Goal: Answer question/provide support: Share knowledge or assist other users

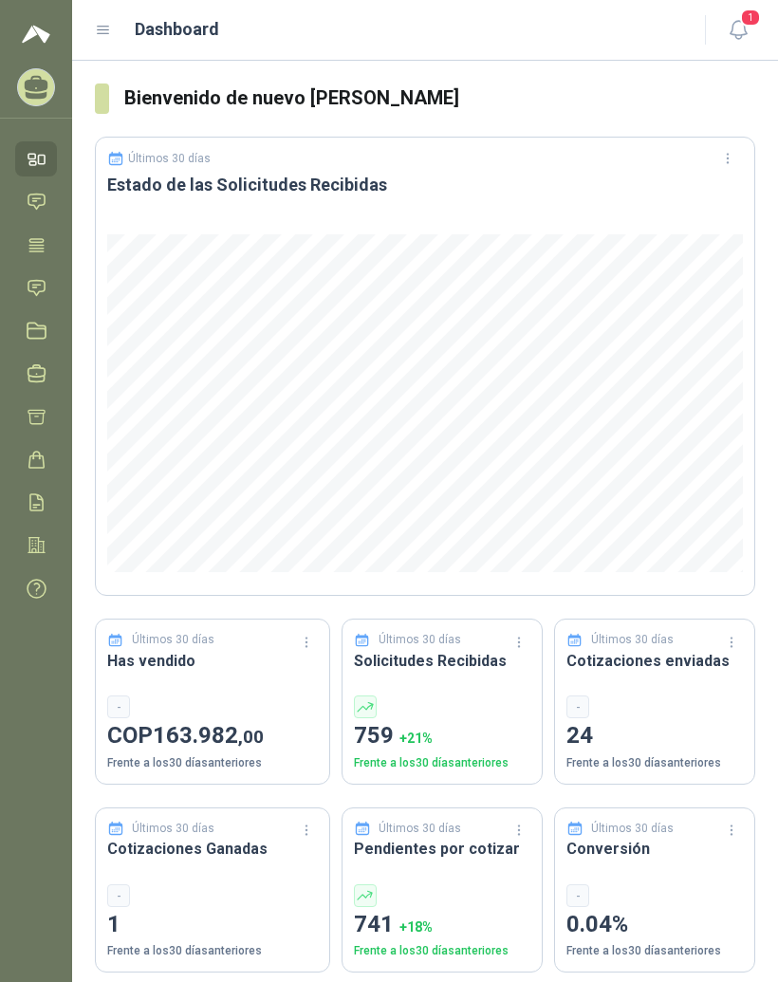
click at [104, 32] on icon at bounding box center [103, 30] width 17 height 17
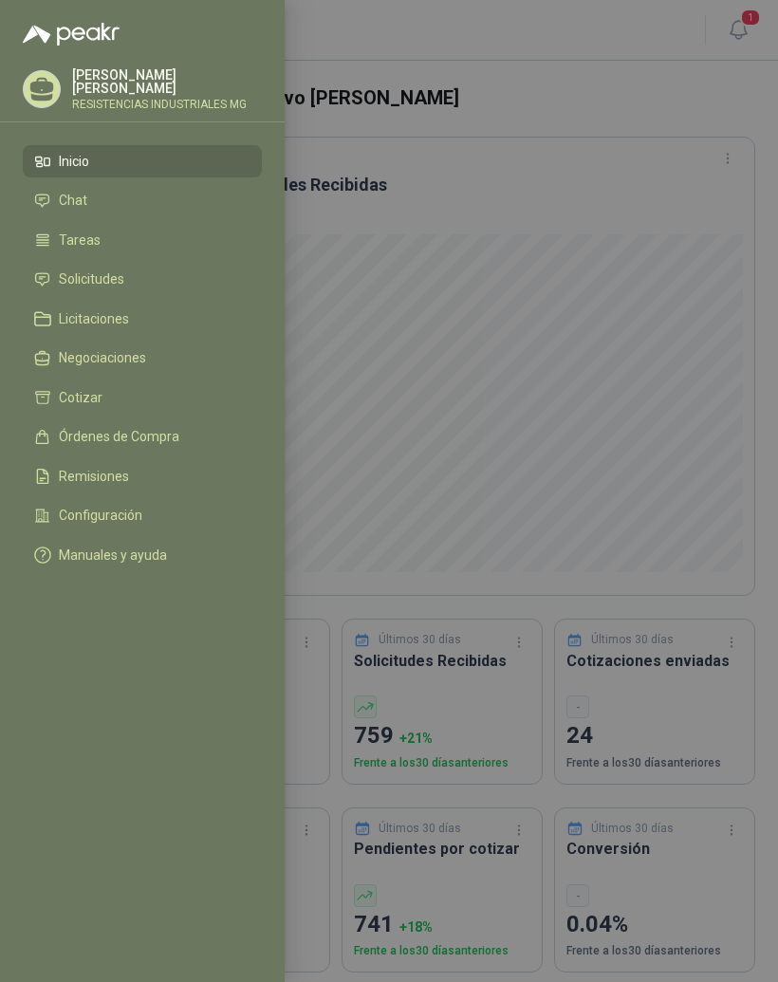
click at [141, 284] on li "Solicitudes" at bounding box center [142, 279] width 216 height 17
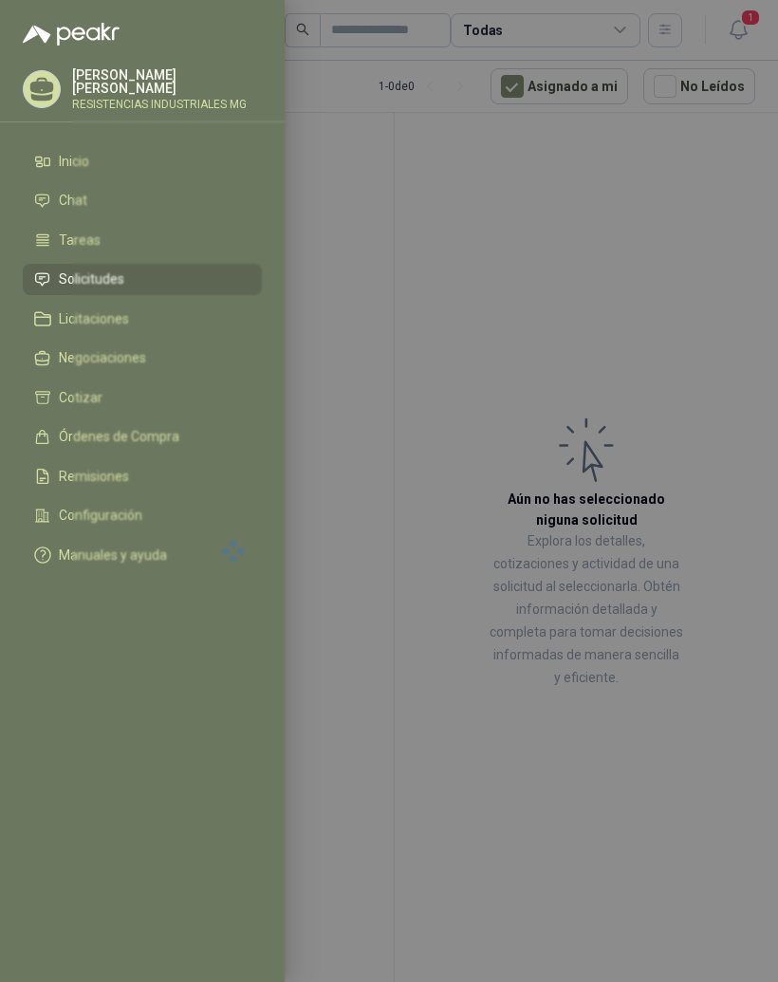
click at [708, 283] on div at bounding box center [389, 491] width 778 height 982
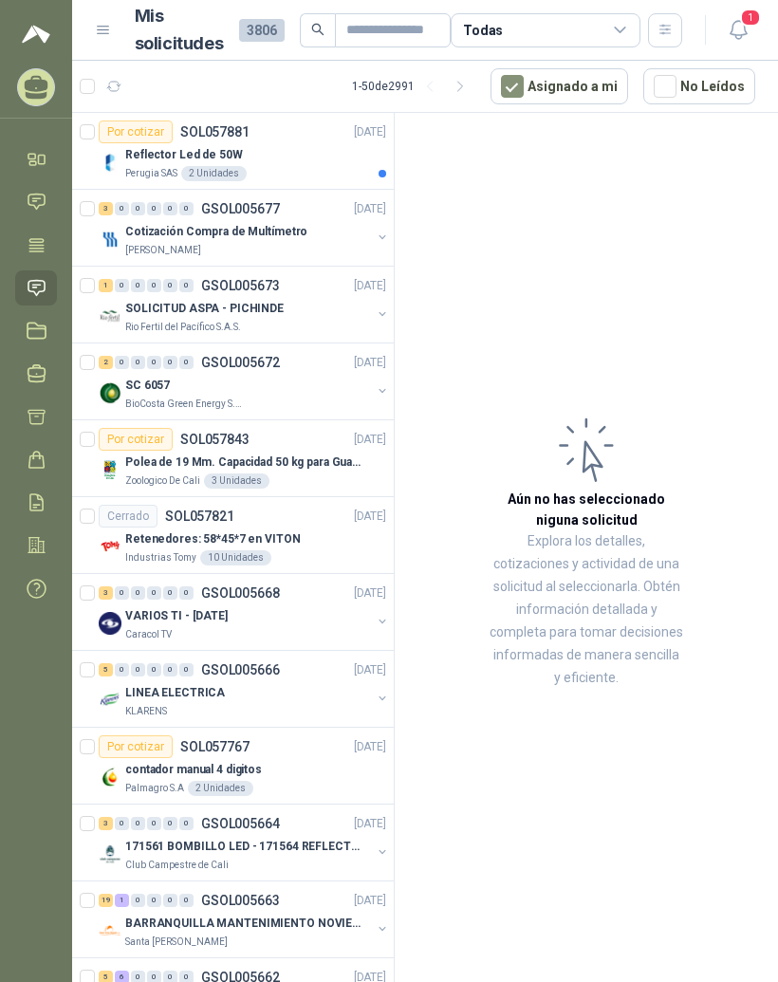
click at [238, 146] on div "Reflector Led de 50W" at bounding box center [255, 154] width 261 height 23
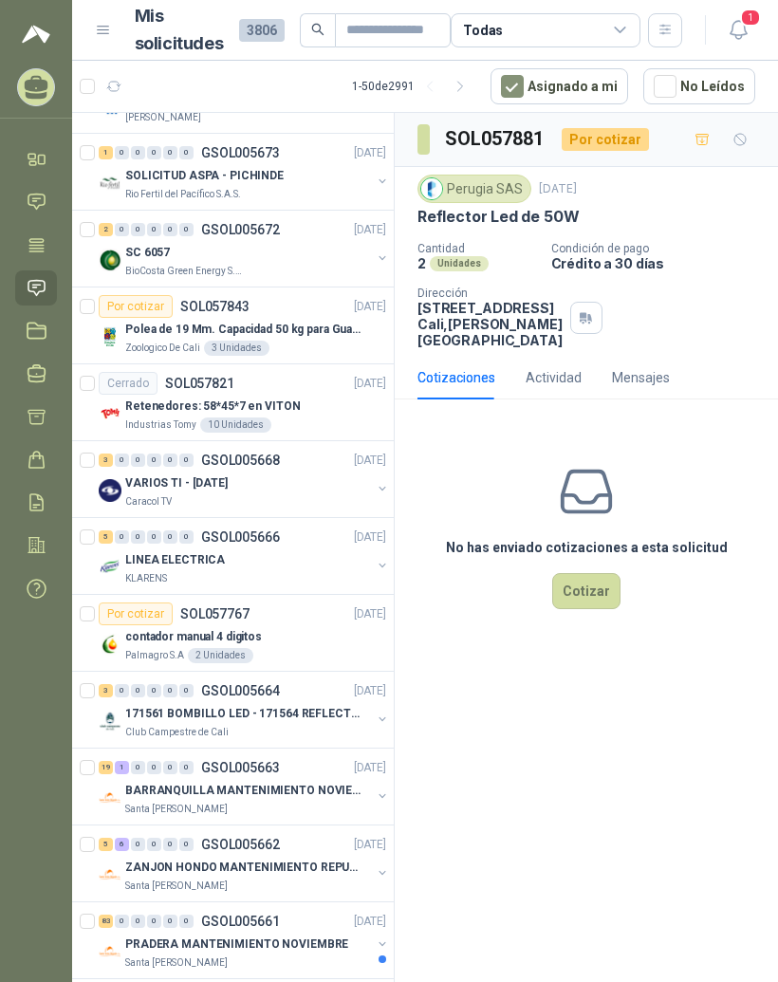
scroll to position [134, 0]
click at [330, 563] on div "LINEA ELECTRICA" at bounding box center [248, 559] width 246 height 23
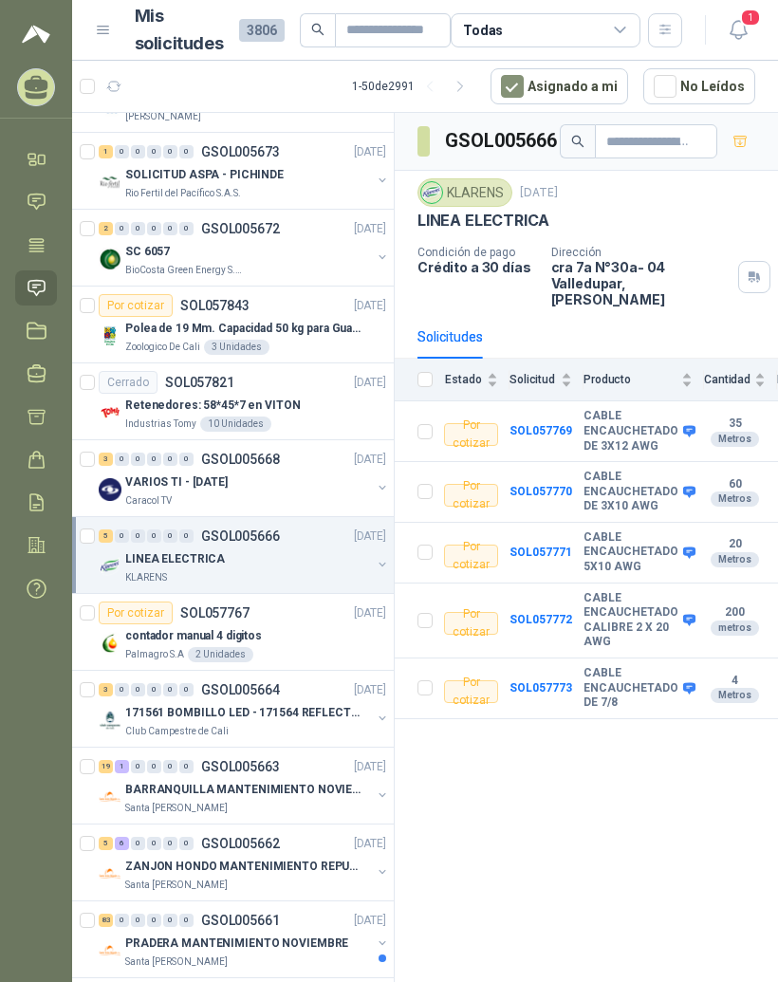
click at [307, 640] on div "contador manual 4 digitos" at bounding box center [255, 635] width 261 height 23
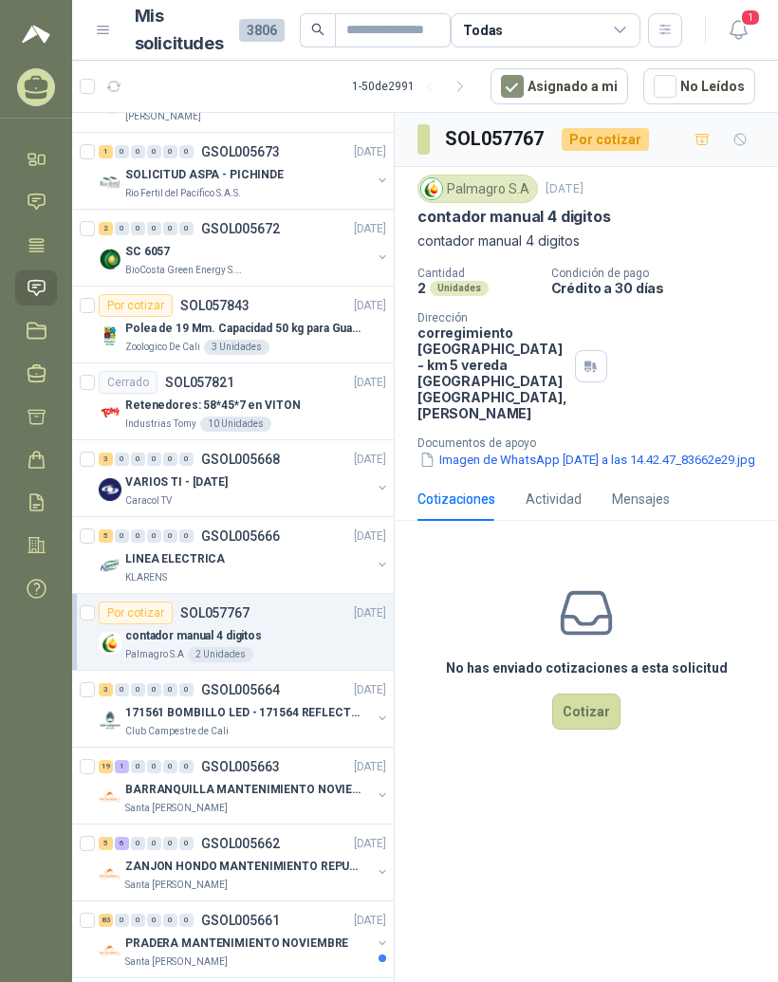
scroll to position [181, 0]
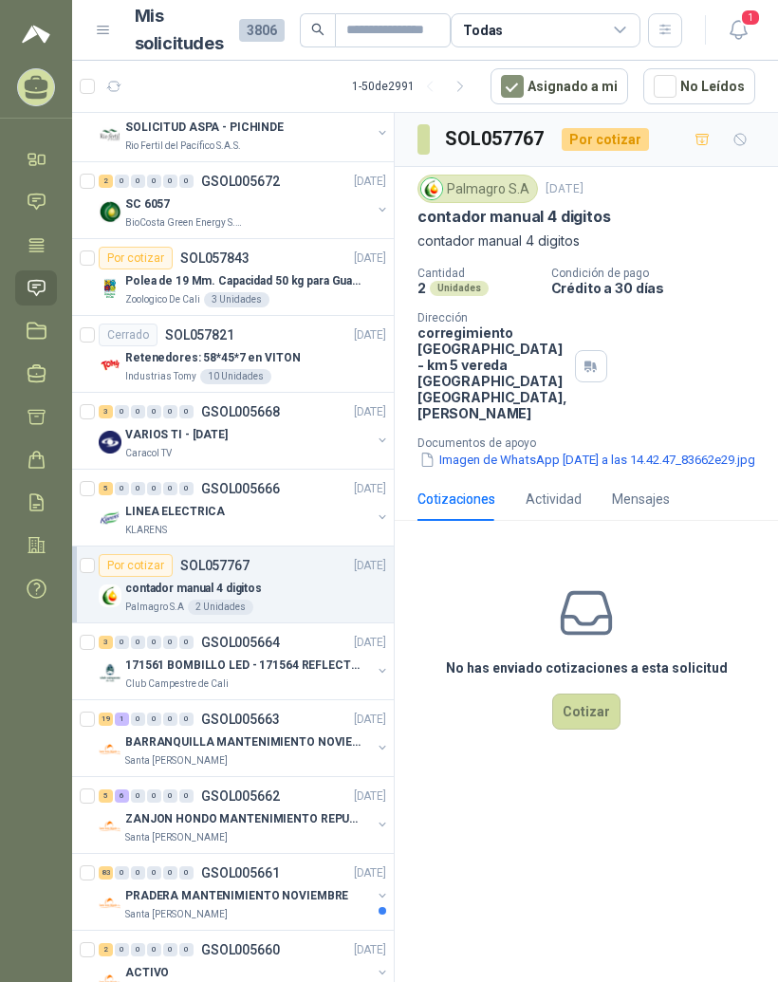
click at [320, 666] on p "171561 BOMBILLO LED - 171564 REFLECTOR 50W" at bounding box center [243, 666] width 236 height 18
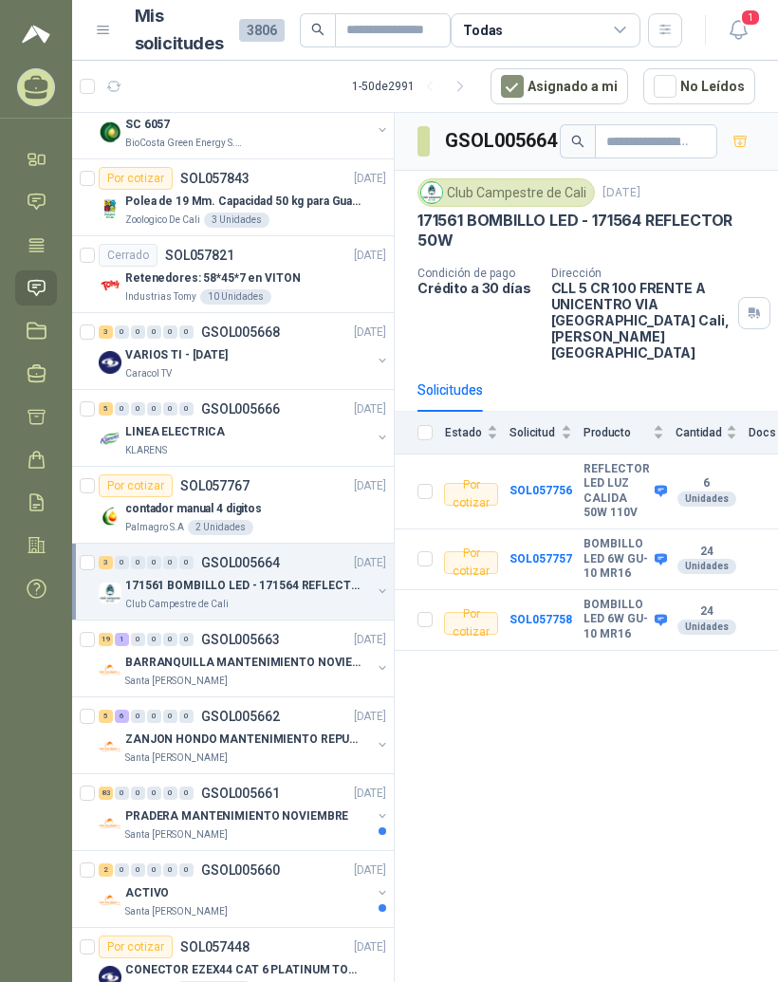
scroll to position [268, 0]
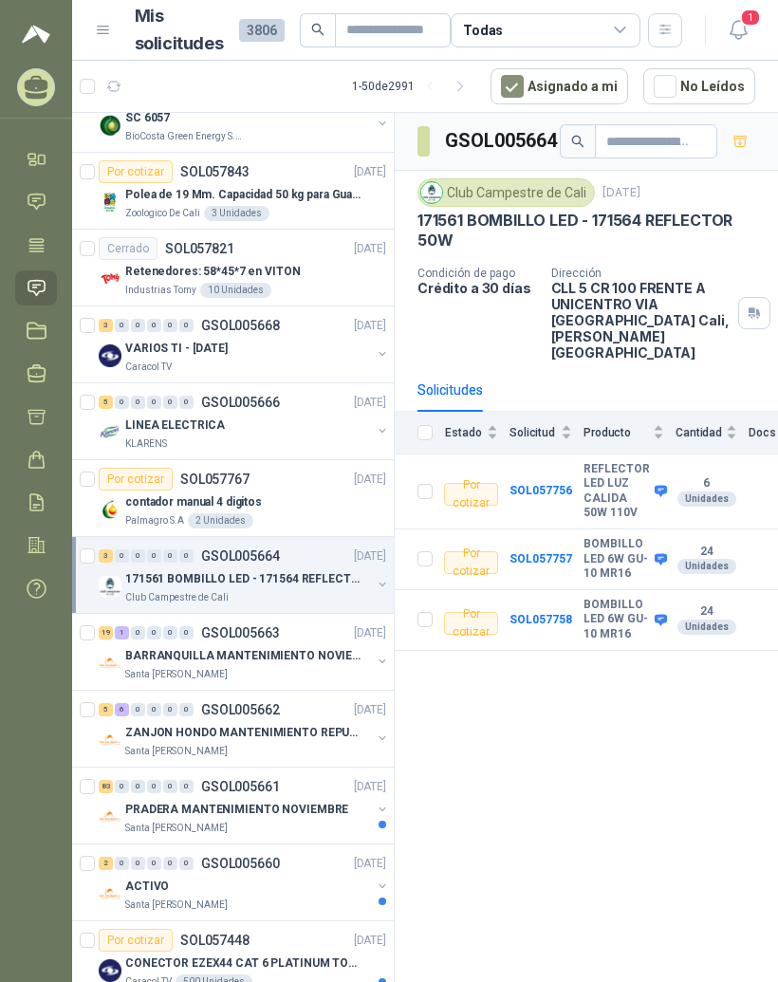
click at [292, 644] on div "BARRANQUILLA MANTENIMIENTO NOVIEMBRE" at bounding box center [248, 655] width 246 height 23
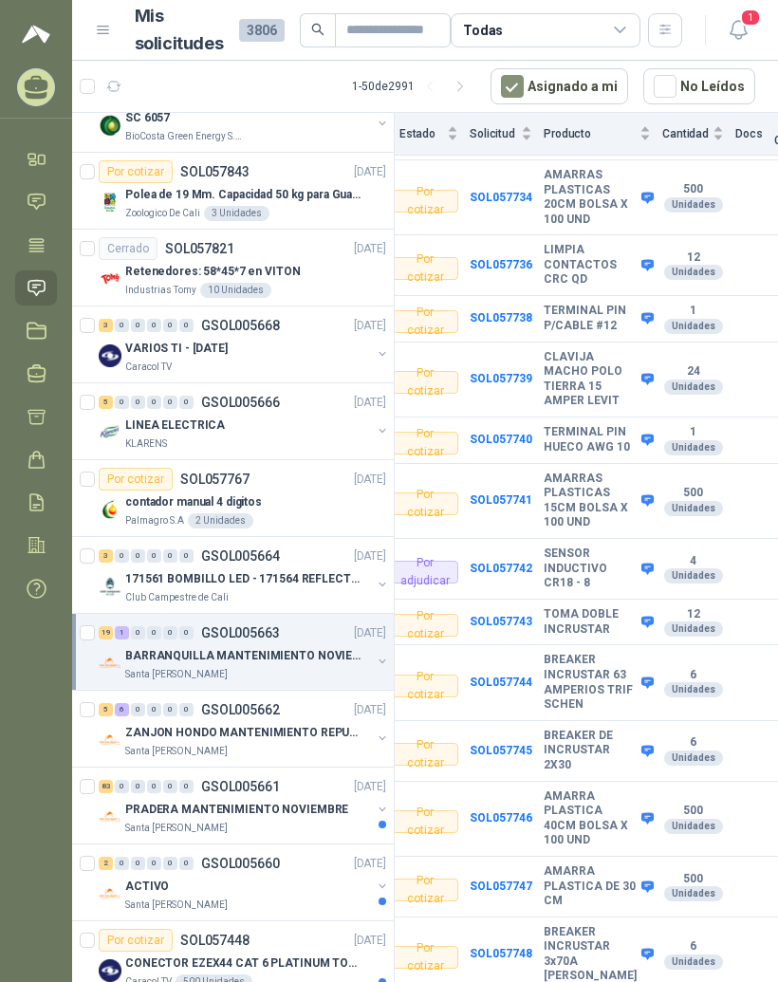
scroll to position [24, 0]
click at [289, 698] on div "5 6 0 0 0 0 GSOL005662 [DATE]" at bounding box center [244, 709] width 291 height 23
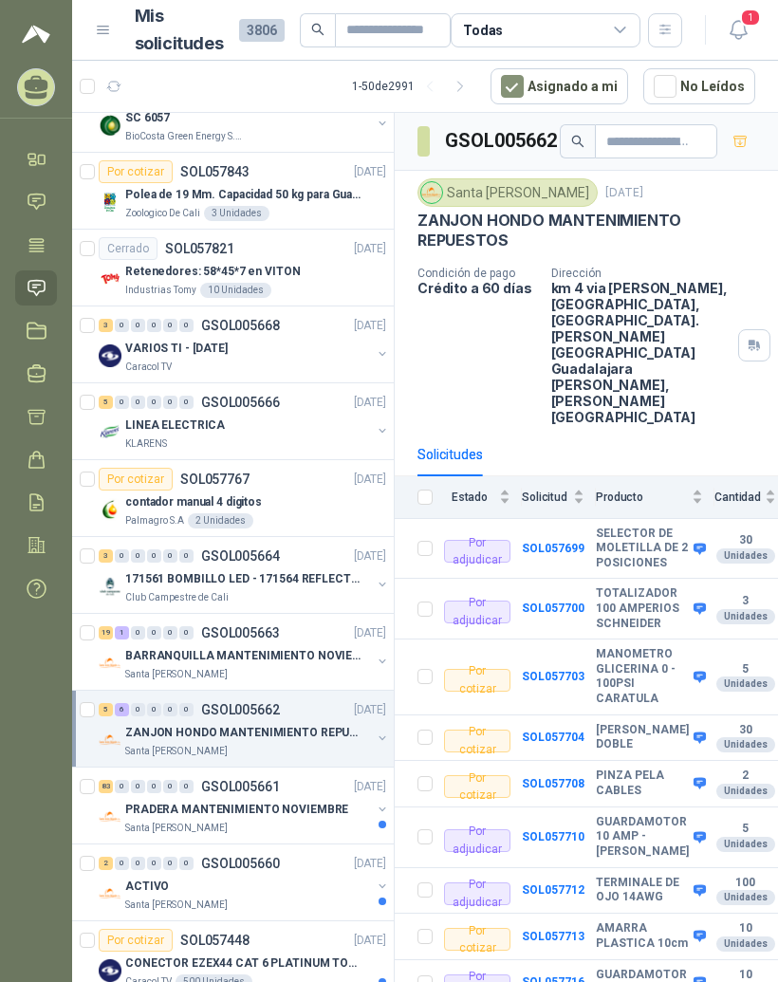
click at [639, 647] on b "MANOMETRO GLICERINA 0 - 100PSI CARATULA" at bounding box center [642, 676] width 93 height 59
click at [625, 647] on b "MANOMETRO GLICERINA 0 - 100PSI CARATULA" at bounding box center [642, 676] width 93 height 59
click at [572, 670] on b "SOL057703" at bounding box center [553, 676] width 63 height 13
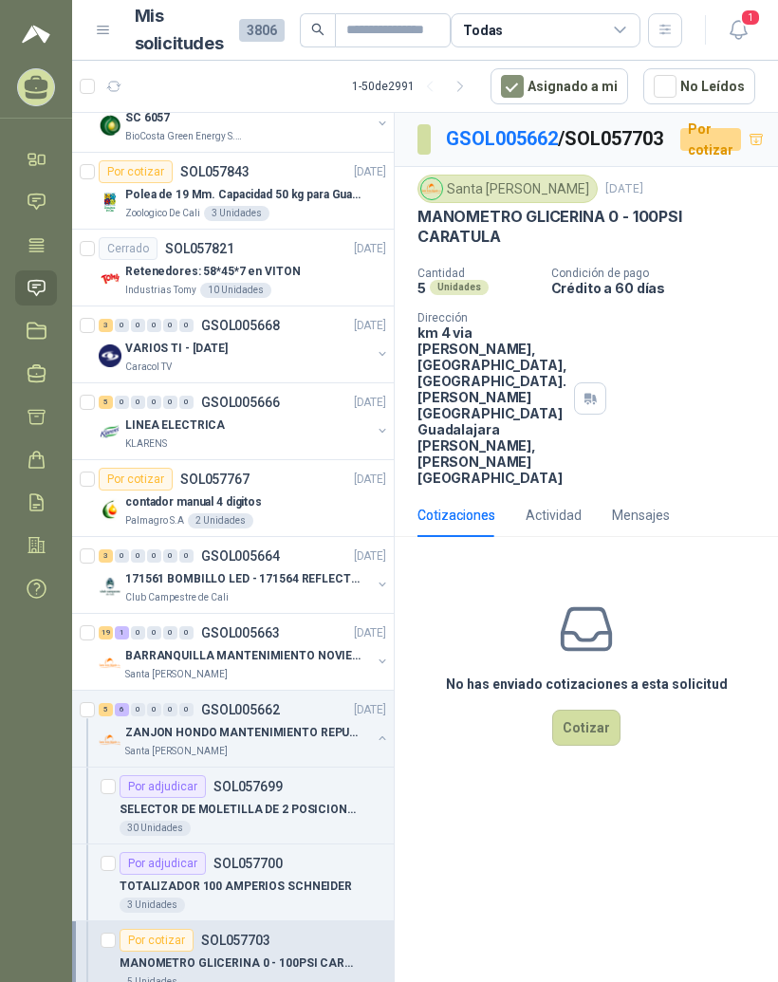
click at [531, 127] on link "GSOL005662" at bounding box center [502, 138] width 112 height 23
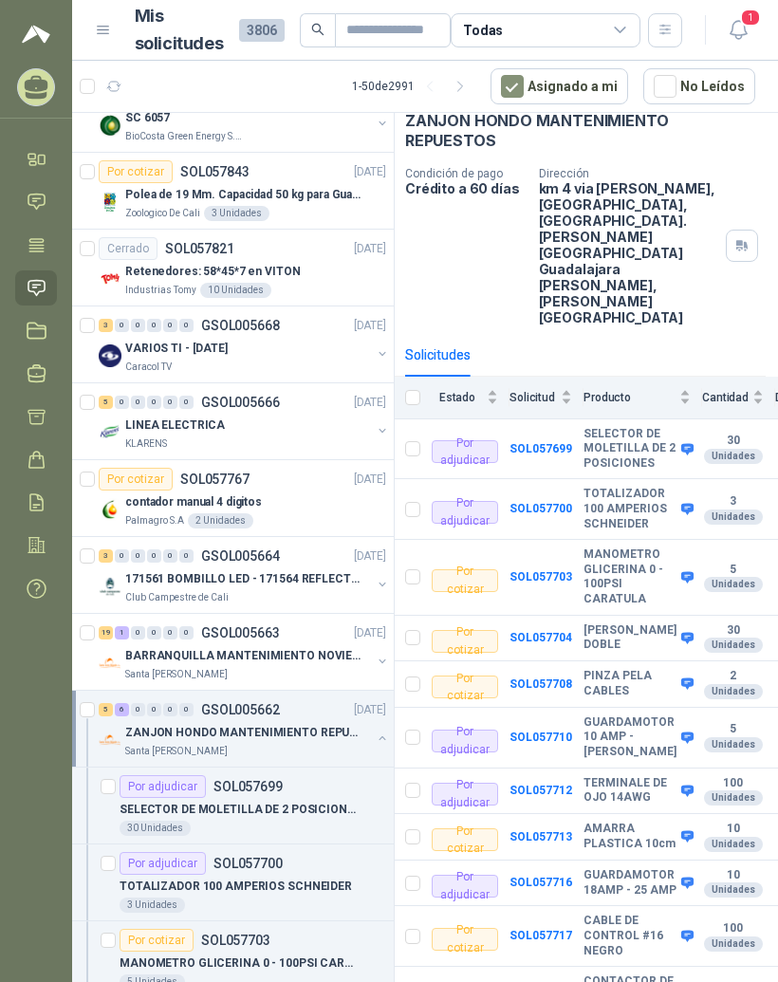
scroll to position [100, 13]
click at [610, 914] on b "CABLE DE CONTROL #16 NEGRO" at bounding box center [629, 936] width 93 height 45
click at [556, 929] on b "SOL057717" at bounding box center [540, 935] width 63 height 13
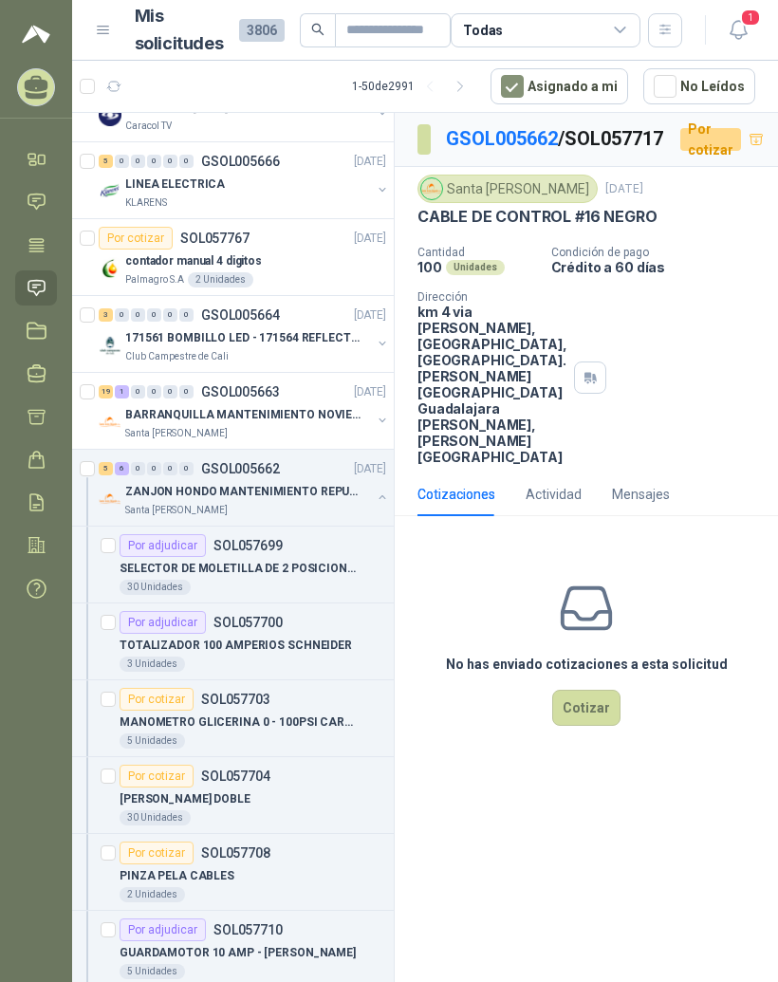
scroll to position [510, 0]
click at [308, 456] on div "5 6 0 0 0 0 GSOL005662 [DATE]" at bounding box center [244, 467] width 291 height 23
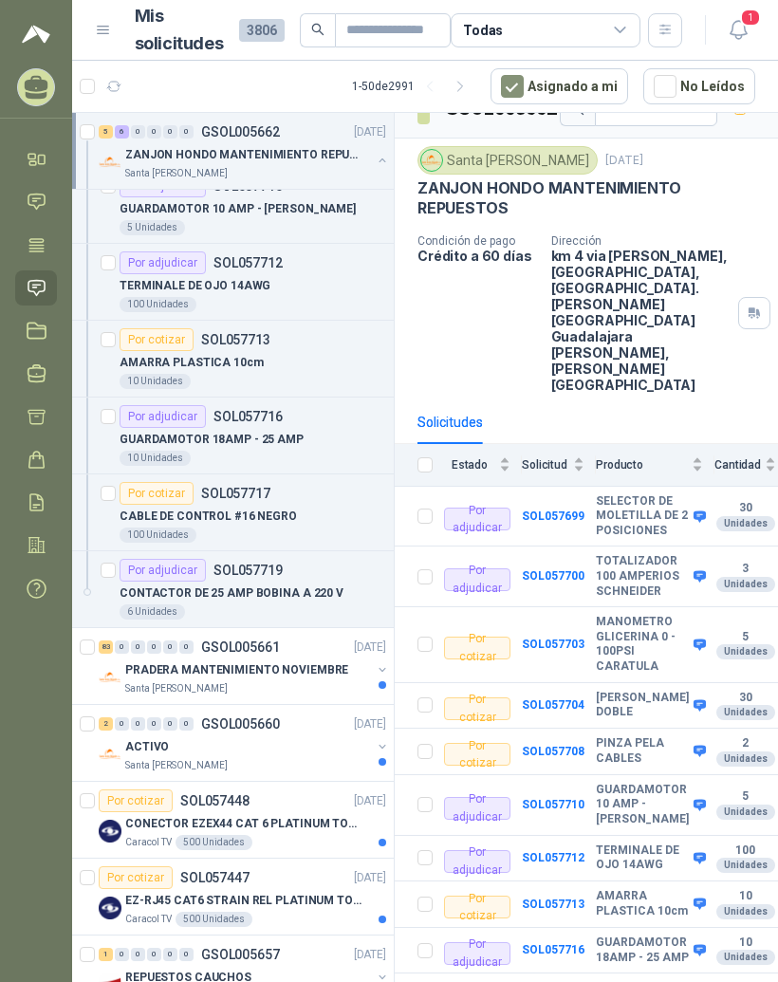
scroll to position [1276, 0]
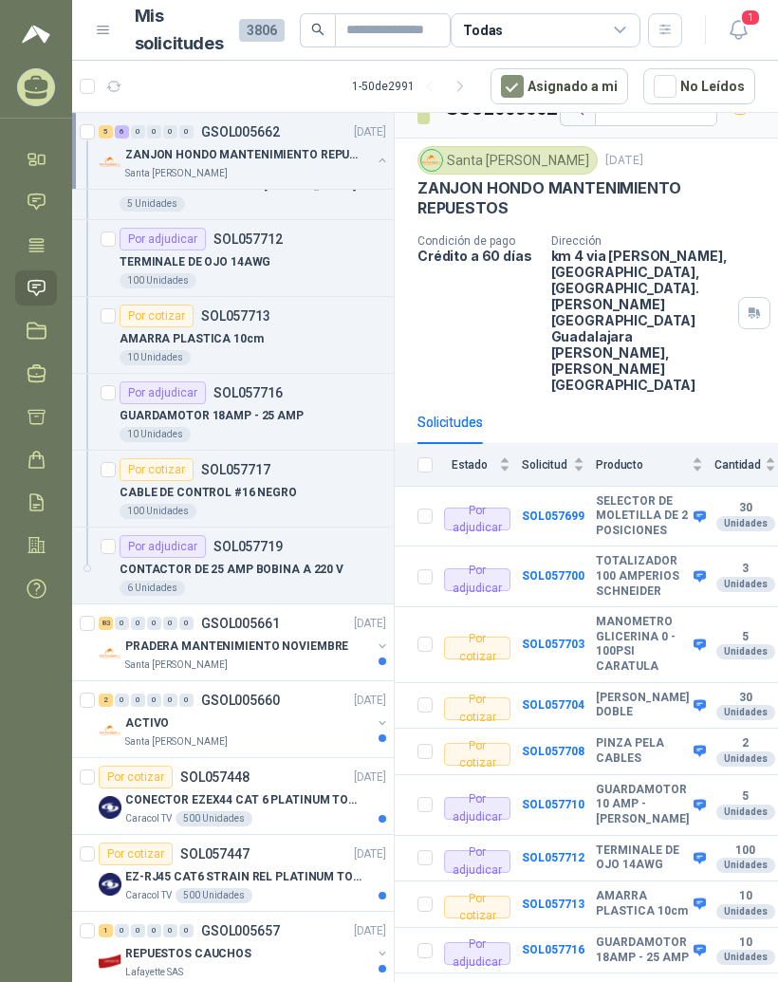
click at [278, 617] on p "GSOL005661" at bounding box center [240, 623] width 79 height 13
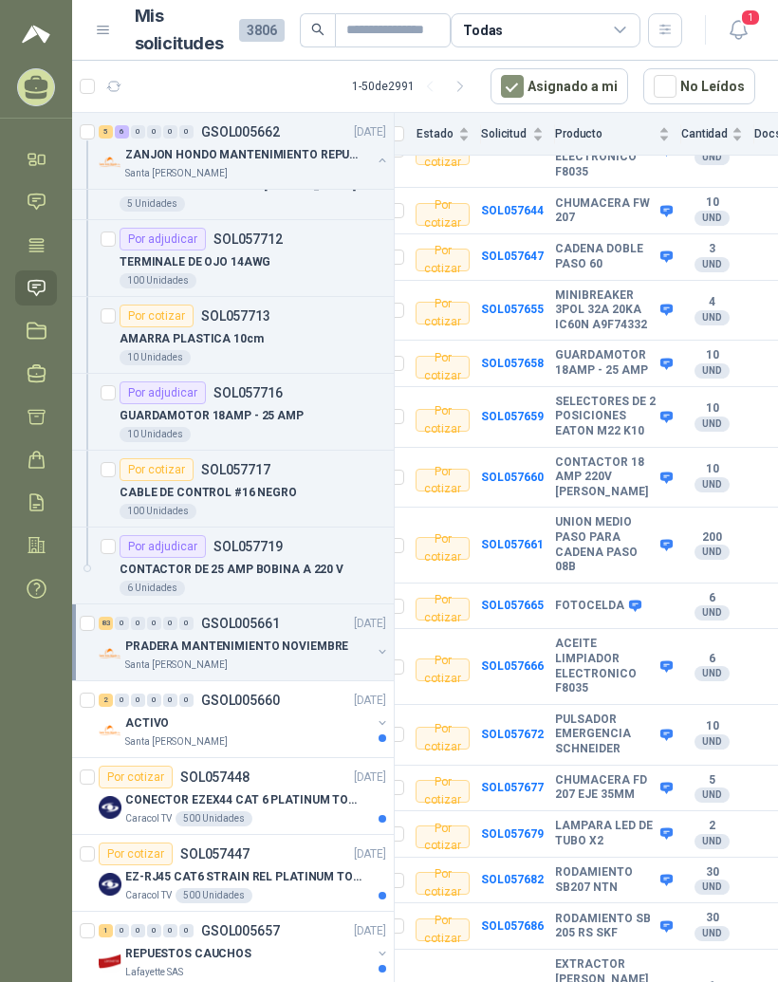
scroll to position [4105, 28]
click at [556, 713] on b "PULSADOR EMERGENCIA SCHNEIDER" at bounding box center [605, 735] width 101 height 45
click at [602, 713] on b "PULSADOR EMERGENCIA SCHNEIDER" at bounding box center [605, 735] width 101 height 45
click at [528, 728] on b "SOL057672" at bounding box center [512, 734] width 63 height 13
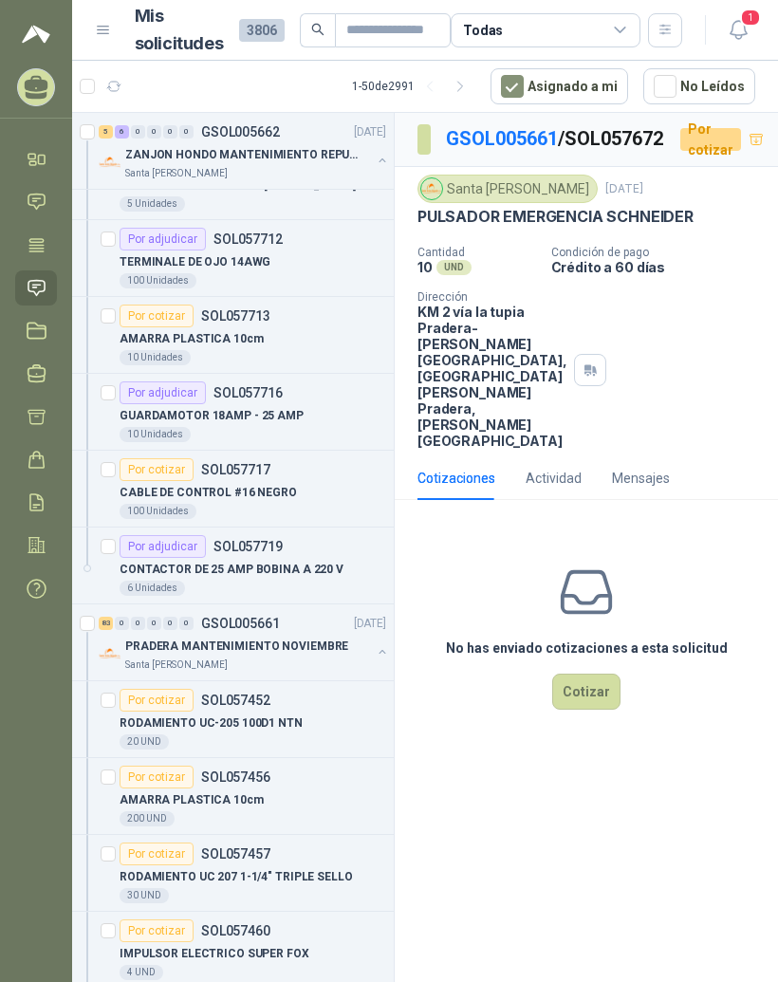
click at [525, 127] on link "GSOL005661" at bounding box center [502, 138] width 112 height 23
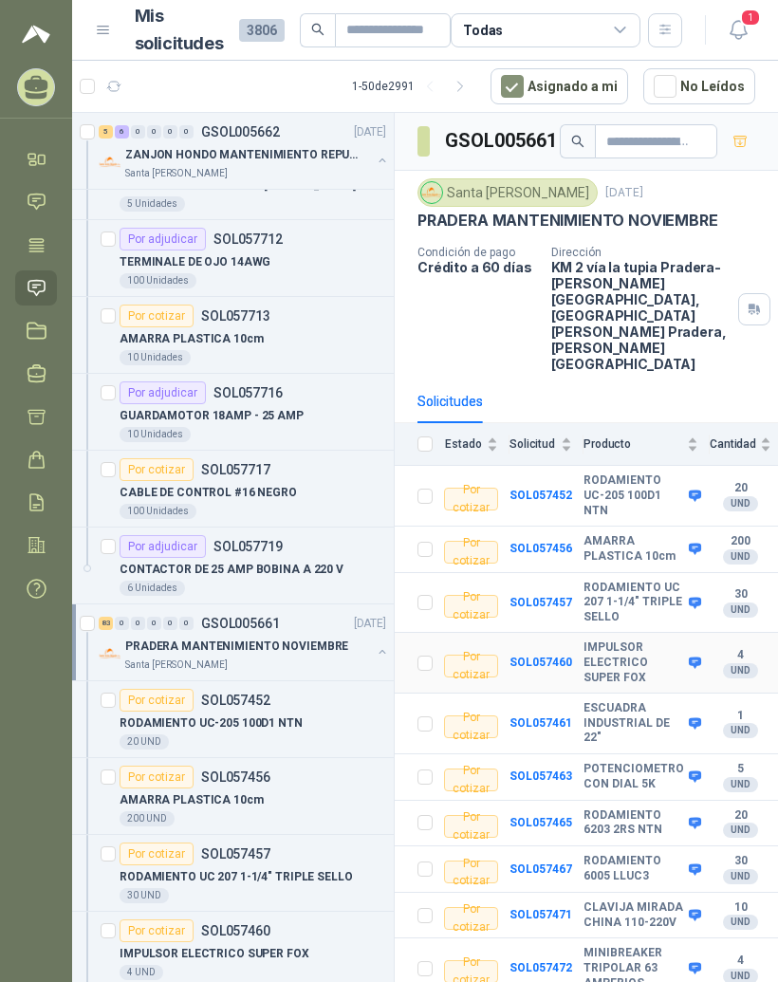
click at [554, 633] on td "SOL057460" at bounding box center [547, 663] width 74 height 61
click at [619, 641] on b "IMPULSOR ELECTRICO SUPER FOX" at bounding box center [634, 663] width 101 height 45
click at [556, 656] on b "SOL057460" at bounding box center [541, 662] width 63 height 13
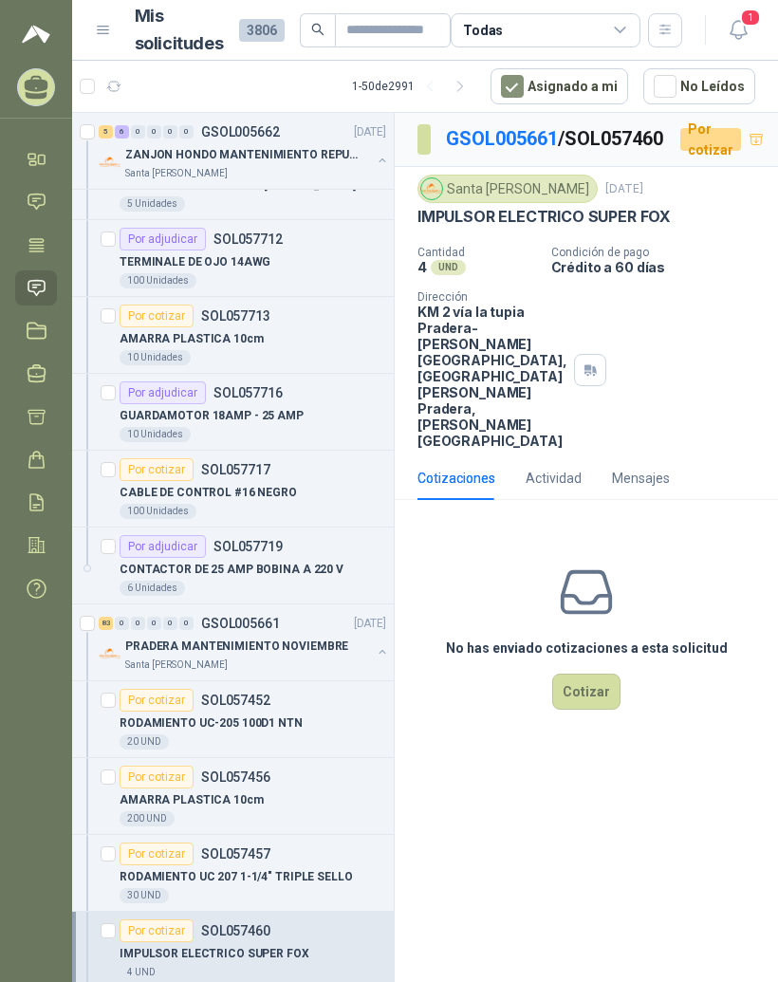
click at [517, 127] on link "GSOL005661" at bounding box center [502, 138] width 112 height 23
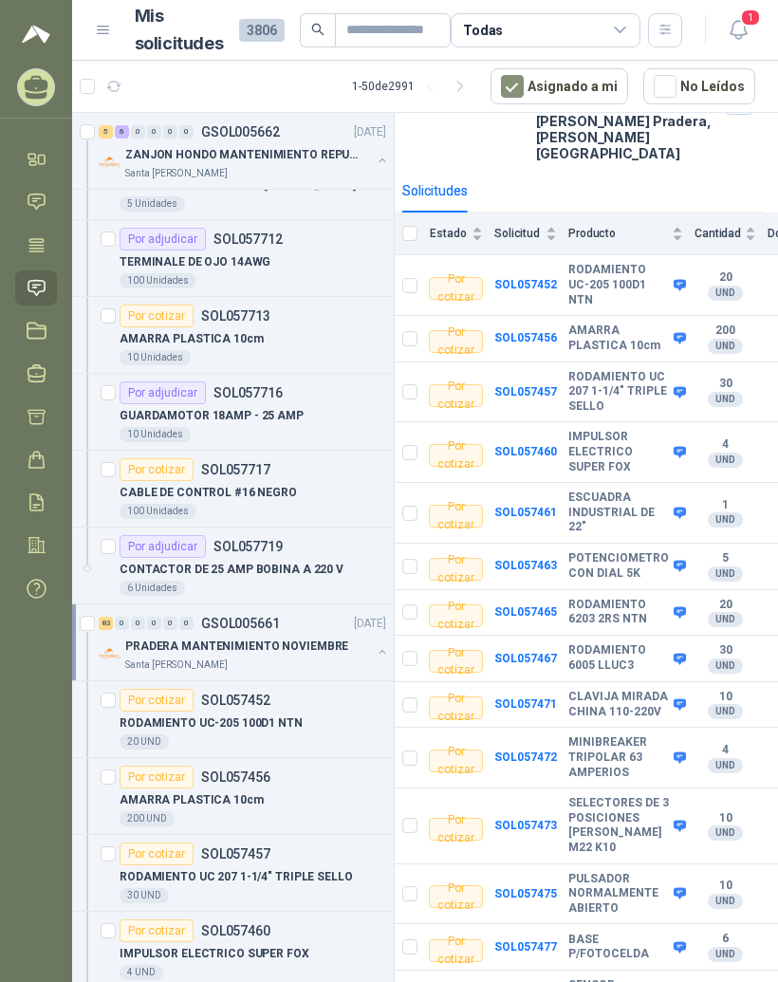
scroll to position [214, 15]
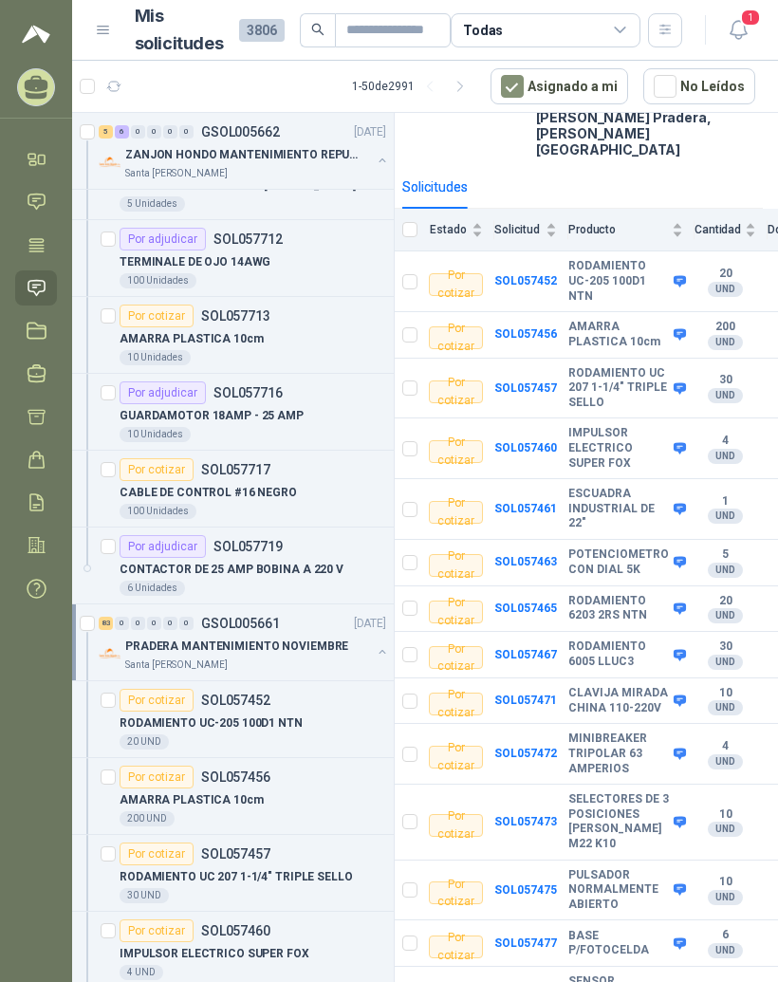
click at [549, 747] on b "SOL057472" at bounding box center [525, 753] width 63 height 13
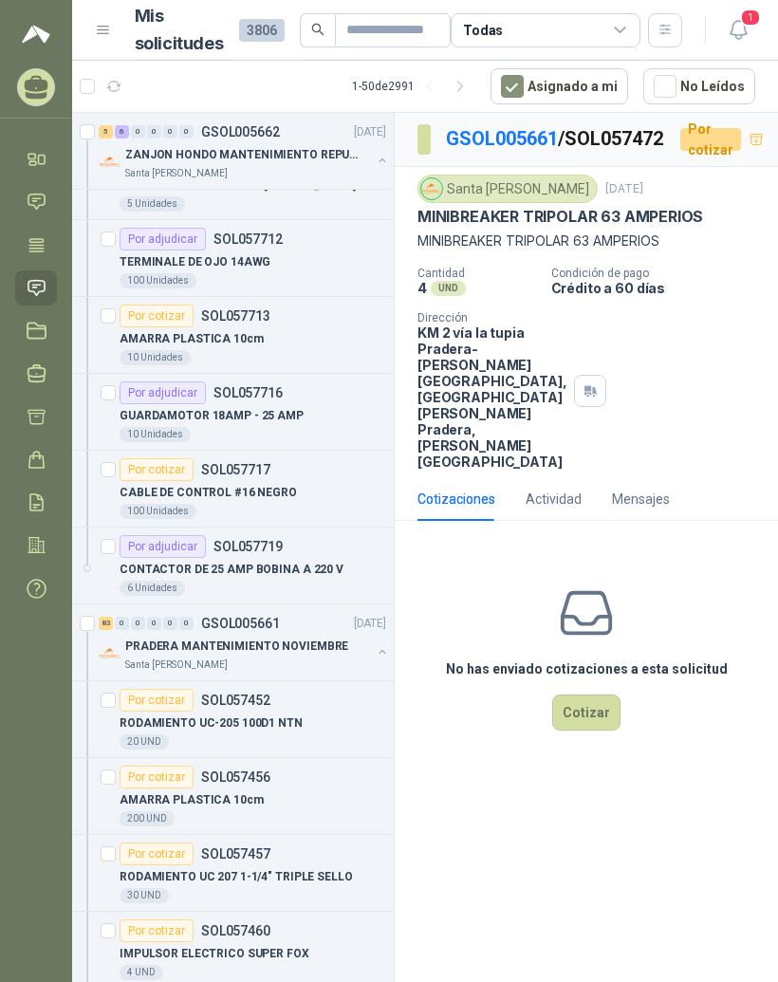
click at [605, 731] on button "Cotizar" at bounding box center [586, 713] width 68 height 36
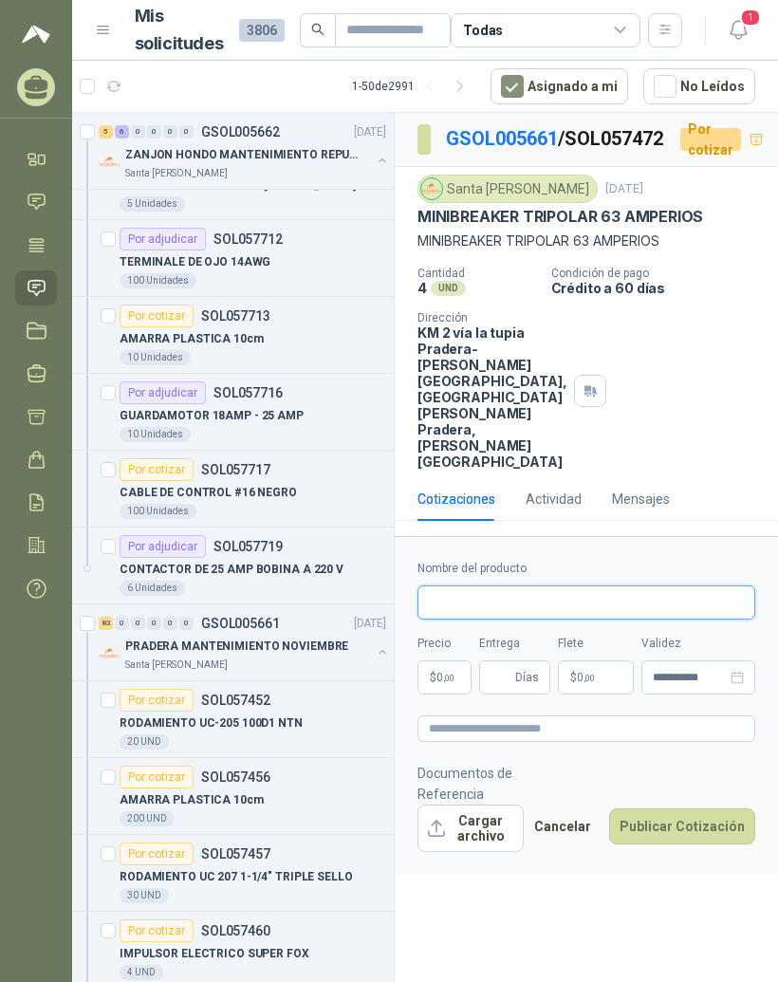
click at [575, 620] on input "Nombre del producto" at bounding box center [587, 603] width 338 height 34
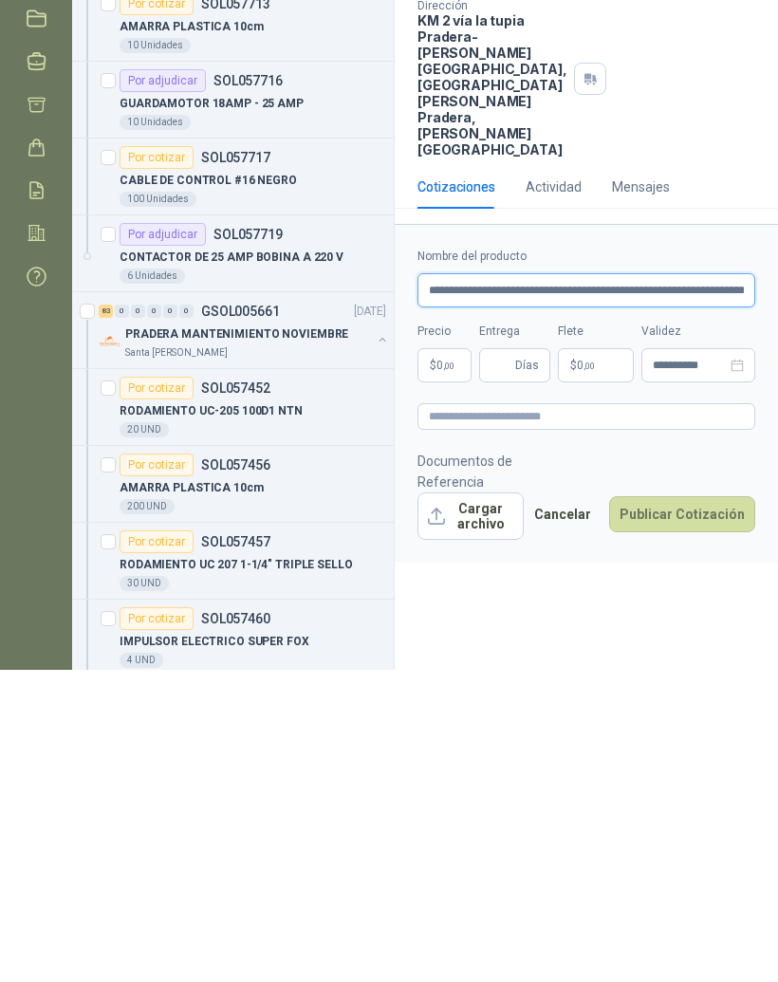
type input "**********"
click at [444, 392] on body "[PERSON_NAME] RESISTENCIAS INDUSTRIALES MG Inicio Chat Tareas Solicitudes Licit…" at bounding box center [389, 491] width 778 height 982
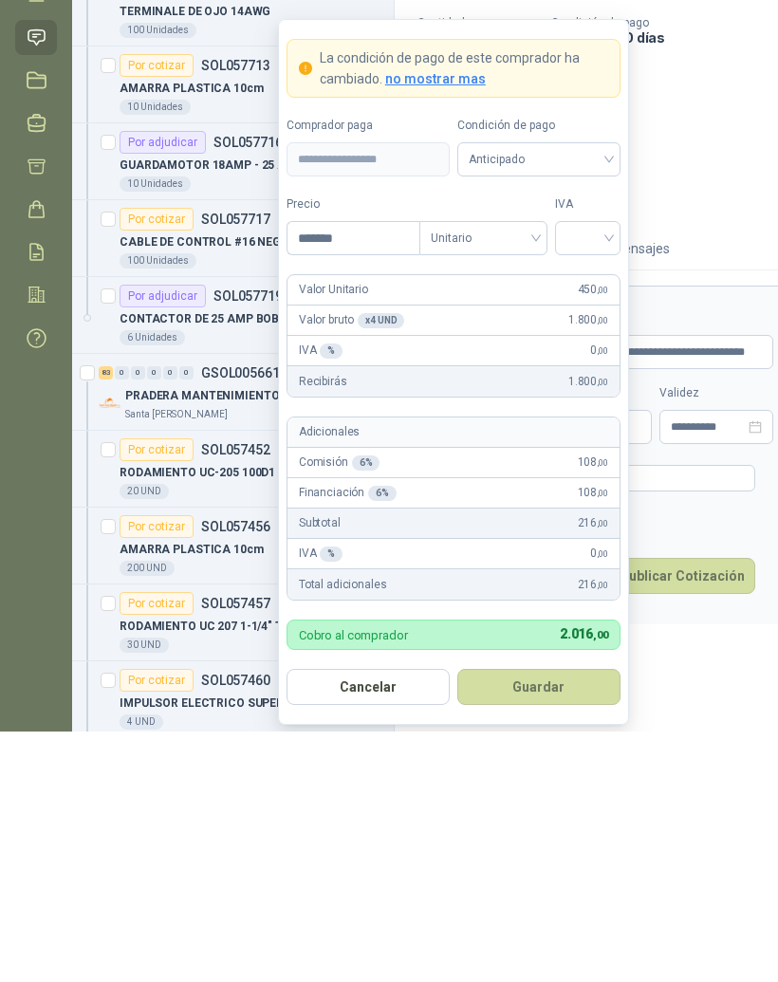
type input "********"
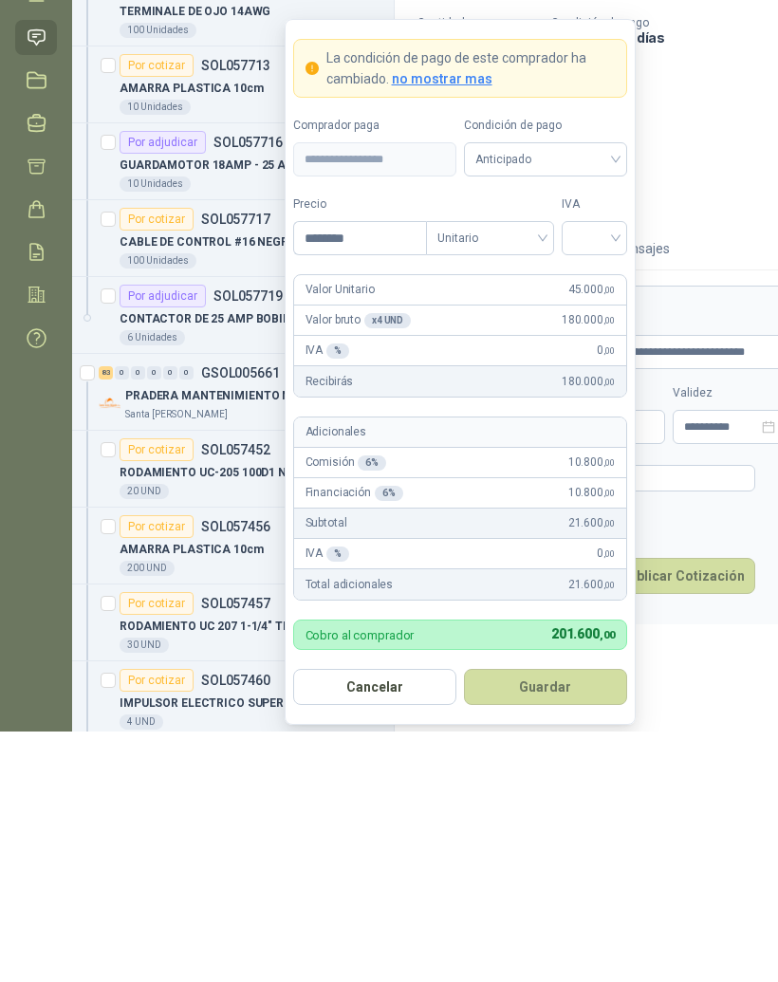
click at [615, 473] on input "search" at bounding box center [594, 487] width 43 height 28
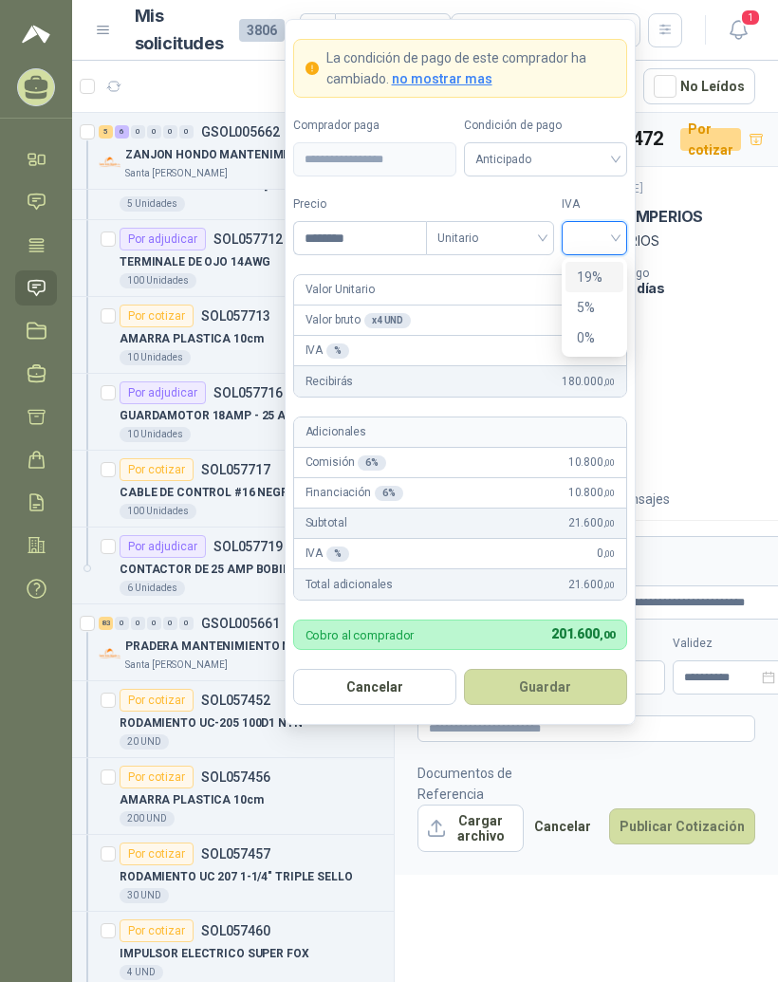
click at [613, 262] on div "19%" at bounding box center [595, 277] width 58 height 30
click at [581, 669] on button "Guardar" at bounding box center [545, 687] width 163 height 36
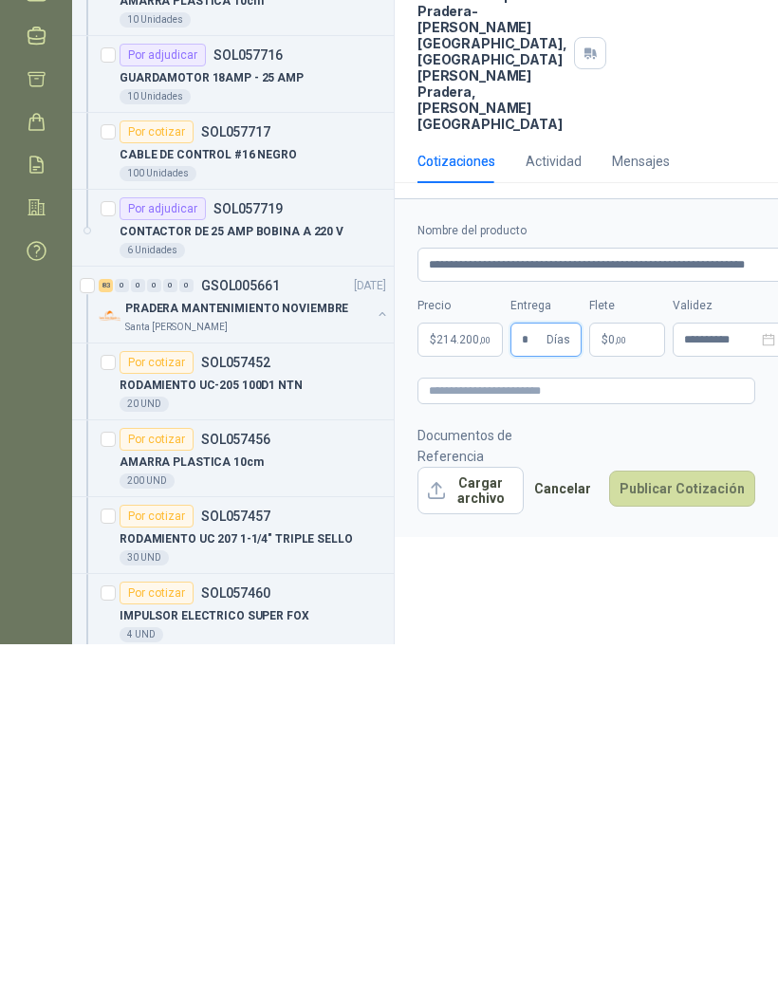
type input "*"
click at [628, 623] on div "**********" at bounding box center [586, 551] width 383 height 876
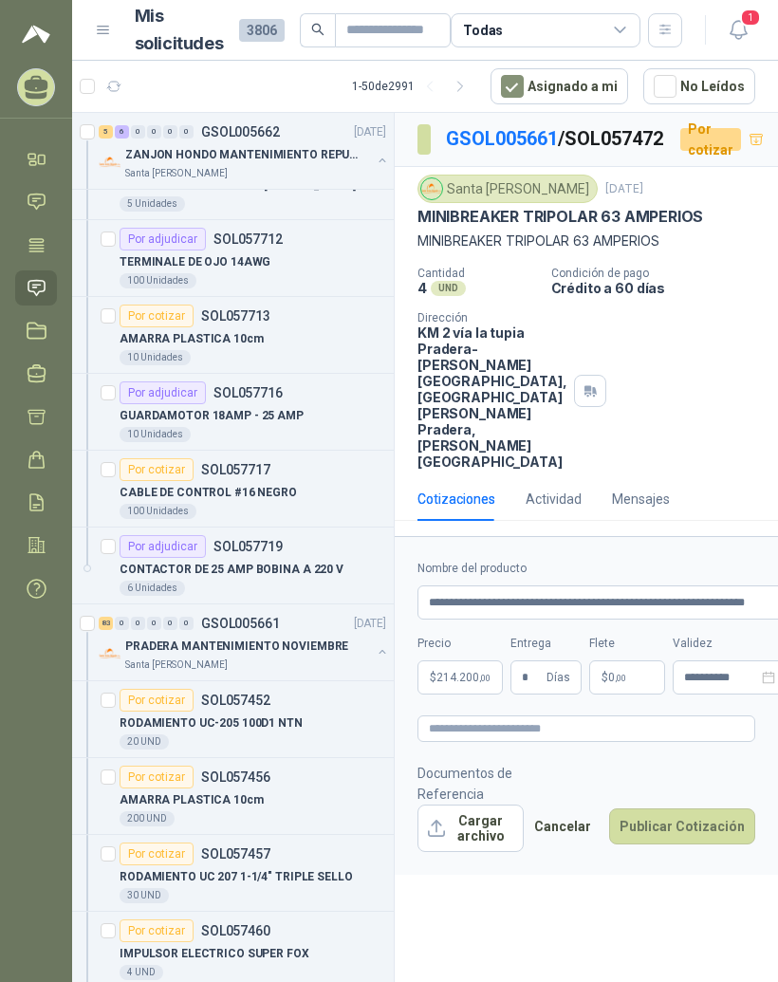
click at [633, 695] on p "$ 0 ,00" at bounding box center [627, 678] width 76 height 34
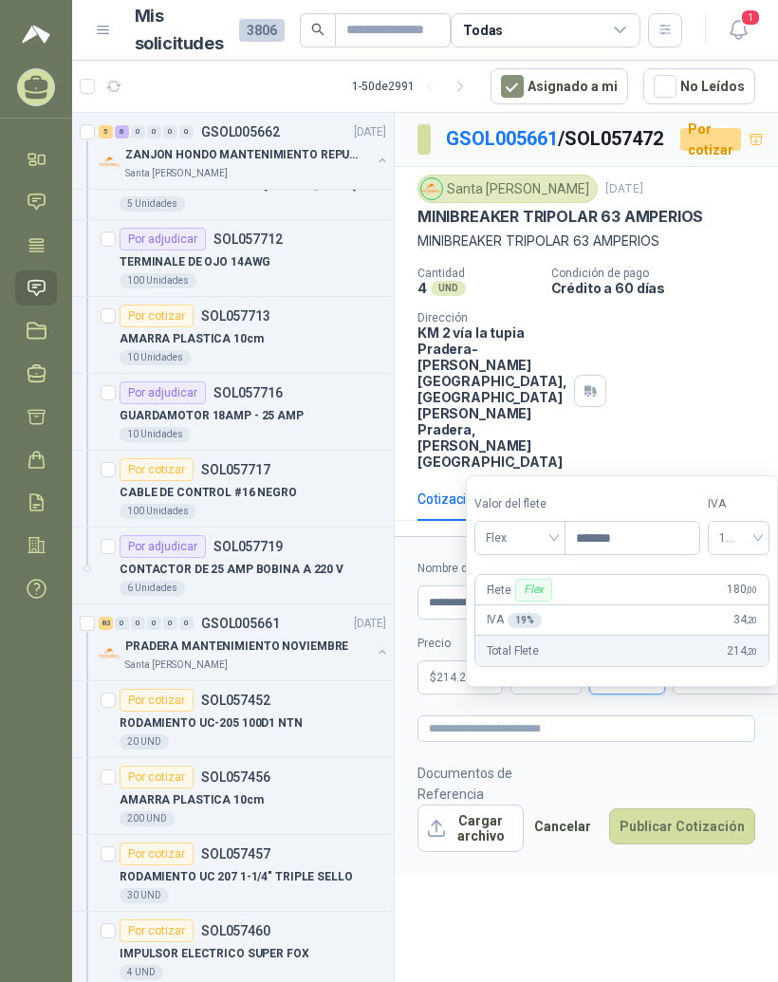
type input "********"
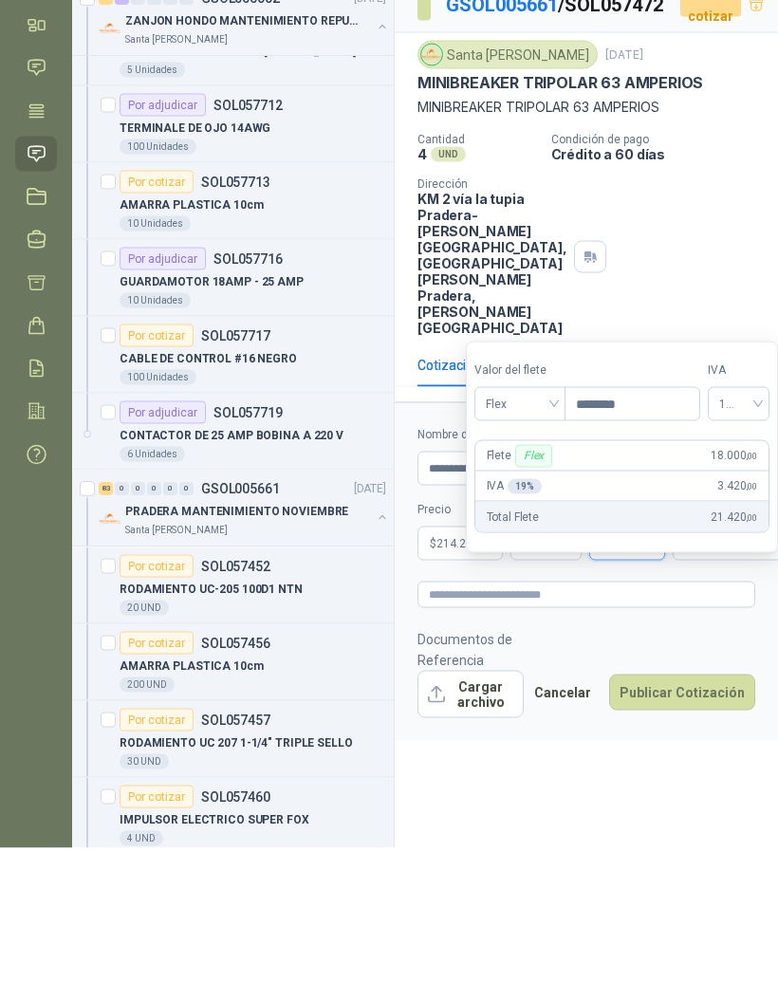
click at [661, 267] on div "Cantidad 4 UND  Condición de pago Crédito a 60 días Dirección KM 2 vía la tupi…" at bounding box center [587, 368] width 338 height 203
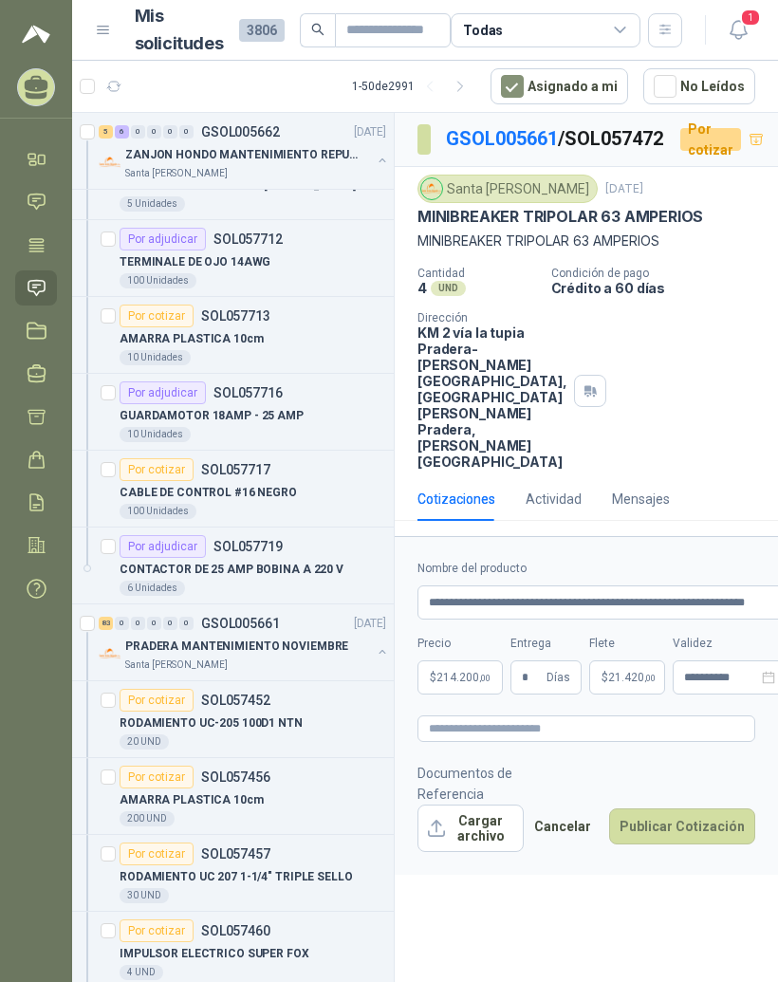
click at [703, 845] on button "Publicar Cotización" at bounding box center [682, 827] width 146 height 36
